Goal: Check status: Check status

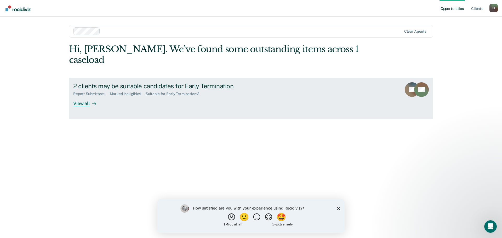
click at [191, 82] on div "2 clients may be suitable candidates for Early Termination" at bounding box center [165, 86] width 184 height 8
